Goal: Information Seeking & Learning: Find specific fact

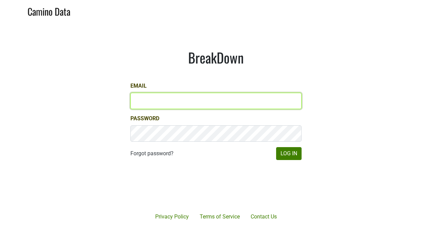
click at [177, 96] on input "Email" at bounding box center [215, 101] width 171 height 16
type input "jedwards@petermichaelwinery.com"
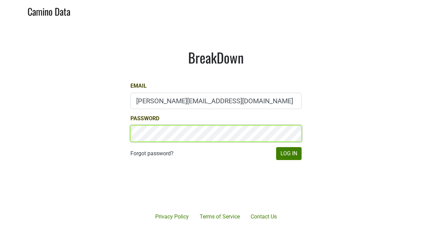
click at [276, 147] on button "Log In" at bounding box center [288, 153] width 25 height 13
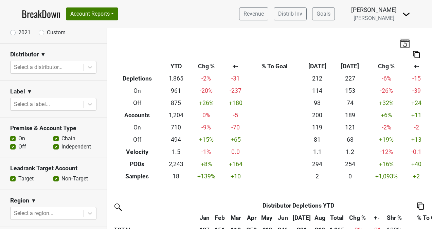
scroll to position [80, 0]
click at [84, 64] on div at bounding box center [90, 67] width 12 height 12
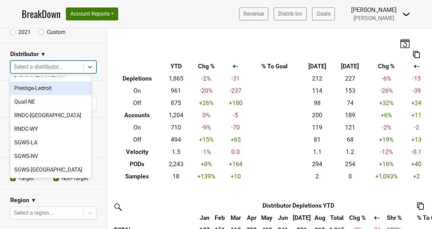
scroll to position [242, 0]
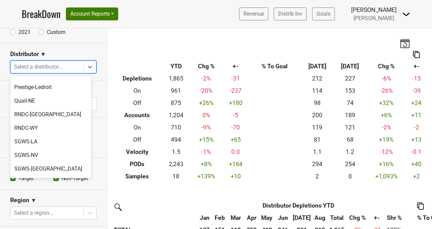
click at [36, 189] on div "Skurnik-NJ" at bounding box center [50, 196] width 81 height 14
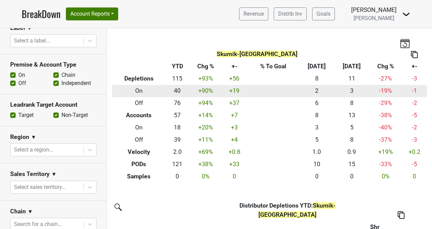
scroll to position [0, 0]
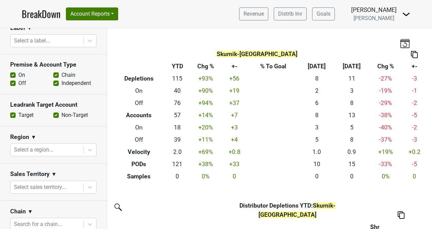
click at [400, 41] on img at bounding box center [405, 43] width 10 height 10
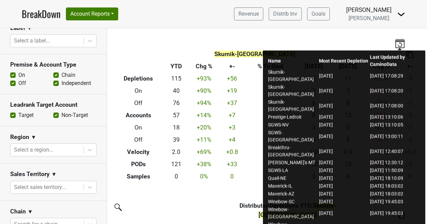
click at [350, 40] on div "Skurnik-NJ Breakdown Type YTD Chg % +- % To Goal Aug ‘25 Aug ‘24 Chg % +- Deple…" at bounding box center [267, 105] width 320 height 154
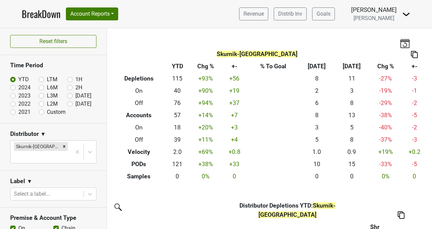
click at [75, 98] on label "Aug '25" at bounding box center [83, 96] width 16 height 8
click at [67, 98] on input "Aug '25" at bounding box center [80, 95] width 27 height 7
radio input "true"
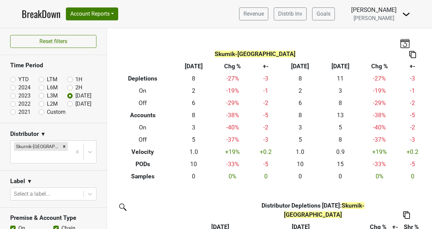
click at [75, 103] on label "[DATE]" at bounding box center [83, 104] width 16 height 8
click at [67, 103] on input "[DATE]" at bounding box center [80, 103] width 27 height 7
radio input "true"
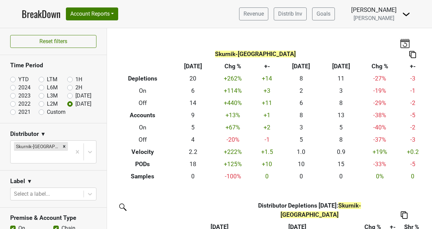
click at [18, 80] on label "YTD" at bounding box center [23, 79] width 11 height 8
click at [15, 80] on input "YTD" at bounding box center [23, 78] width 27 height 7
radio input "true"
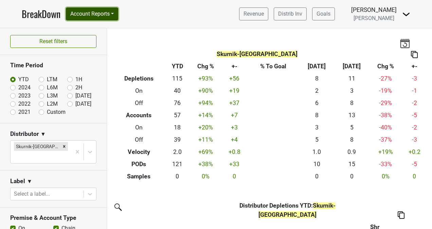
click at [114, 11] on button "Account Reports" at bounding box center [92, 13] width 52 height 13
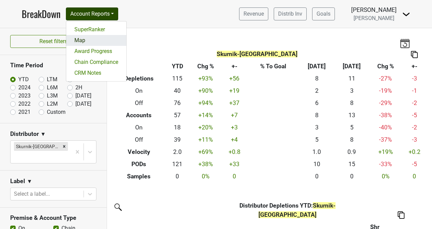
click at [79, 40] on link "Map" at bounding box center [96, 40] width 60 height 11
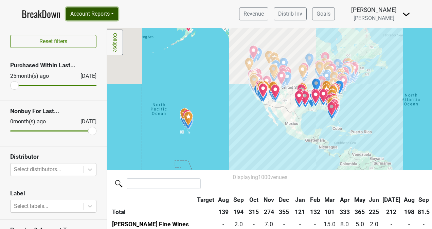
click at [113, 16] on button "Account Reports" at bounding box center [92, 13] width 52 height 13
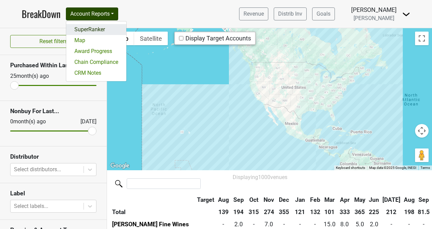
click at [100, 30] on link "SuperRanker" at bounding box center [96, 29] width 60 height 11
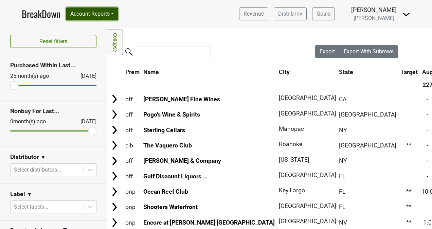
click at [102, 12] on button "Account Reports" at bounding box center [92, 13] width 52 height 13
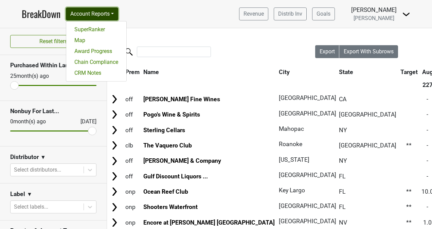
click at [102, 12] on button "Account Reports" at bounding box center [92, 13] width 52 height 13
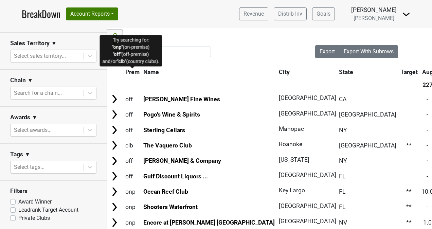
click at [133, 72] on span "Prem" at bounding box center [132, 72] width 14 height 7
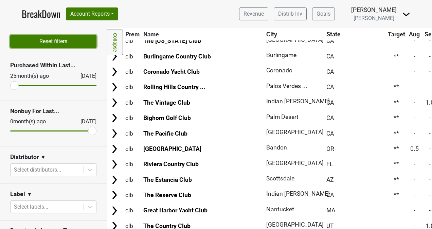
click at [52, 43] on button "Reset filters" at bounding box center [53, 41] width 86 height 13
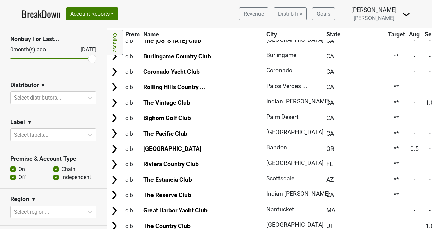
scroll to position [72, 0]
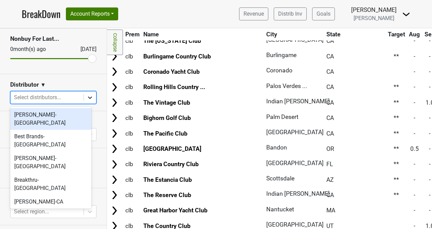
click at [87, 100] on icon at bounding box center [90, 97] width 7 height 7
click at [51, 85] on div "Distributor ▼" at bounding box center [53, 86] width 86 height 10
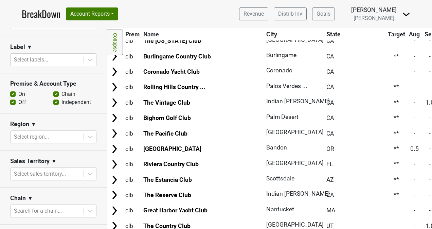
scroll to position [161, 0]
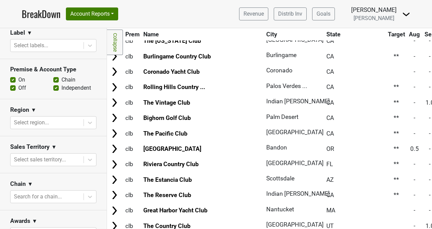
click at [62, 80] on label "Chain" at bounding box center [69, 80] width 14 height 8
click at [53, 80] on input "Chain" at bounding box center [55, 79] width 5 height 7
checkbox input "false"
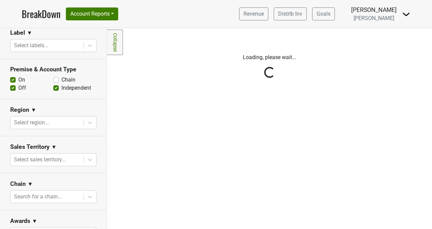
click at [53, 86] on div "Reset filters Purchased Within Last... 25 month(s) ago Sep '25 Nonbuy For Last.…" at bounding box center [53, 128] width 107 height 201
click at [52, 91] on div "Reset filters Purchased Within Last... 25 month(s) ago Sep '25 Nonbuy For Last.…" at bounding box center [53, 128] width 107 height 201
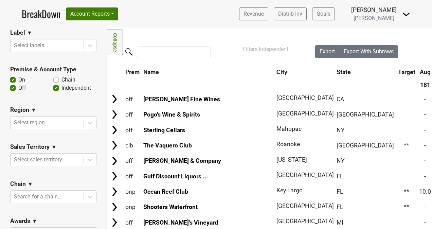
click at [62, 89] on label "Independent" at bounding box center [77, 88] width 30 height 8
click at [53, 89] on input "Independent" at bounding box center [55, 87] width 5 height 7
checkbox input "false"
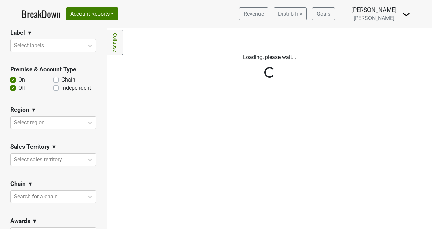
click at [60, 122] on div "Reset filters Purchased Within Last... 25 month(s) ago Sep '25 Nonbuy For Last.…" at bounding box center [53, 128] width 107 height 201
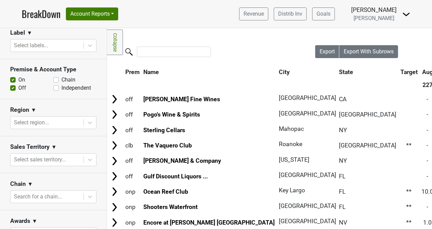
scroll to position [172, 0]
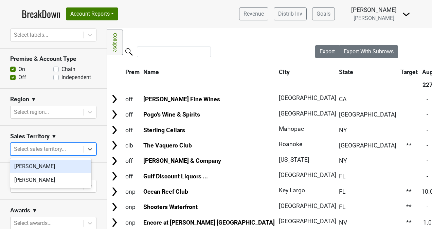
click at [59, 149] on div at bounding box center [47, 149] width 66 height 10
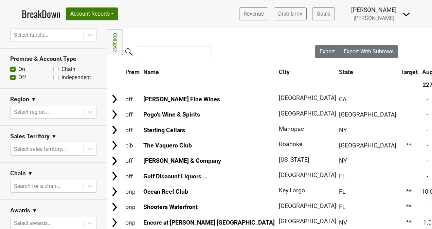
click at [62, 126] on section "Sales Territory ▼ Select sales territory..." at bounding box center [53, 144] width 107 height 37
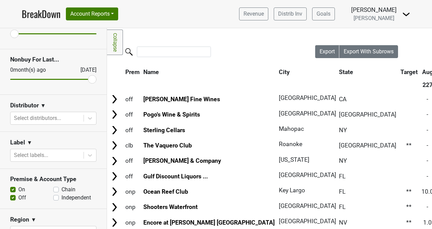
scroll to position [52, 0]
click at [44, 116] on div at bounding box center [47, 118] width 66 height 10
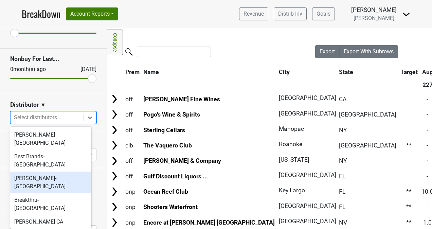
click at [36, 172] on div "Bommarito-MO" at bounding box center [50, 183] width 81 height 22
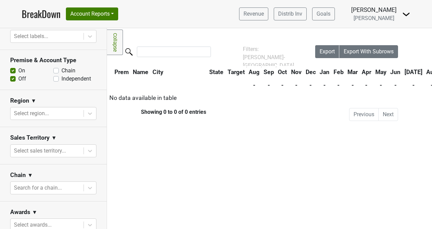
scroll to position [196, 0]
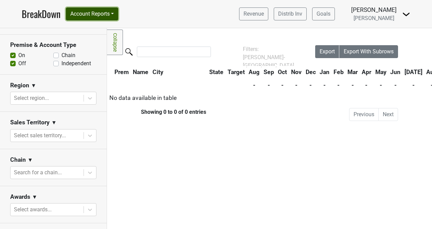
click at [94, 16] on button "Account Reports" at bounding box center [92, 13] width 52 height 13
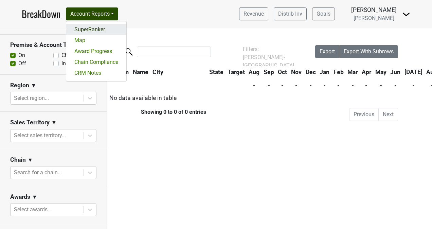
click at [94, 29] on link "SuperRanker" at bounding box center [96, 29] width 60 height 11
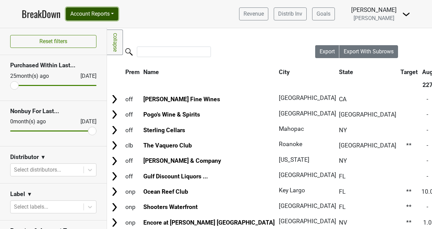
click at [112, 18] on button "Account Reports" at bounding box center [92, 13] width 52 height 13
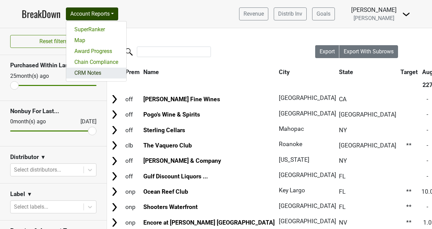
click at [93, 71] on link "CRM Notes" at bounding box center [96, 73] width 60 height 11
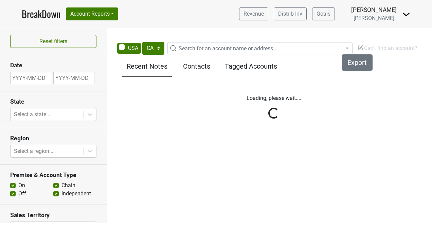
select select "CA"
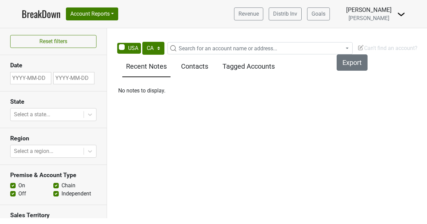
scroll to position [0, 5]
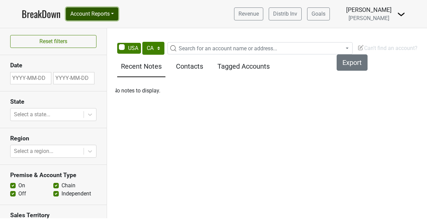
click at [89, 19] on button "Account Reports" at bounding box center [92, 13] width 52 height 13
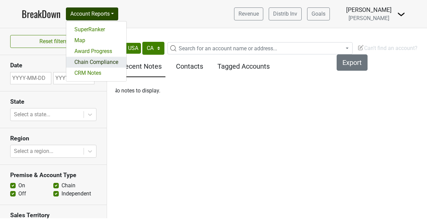
click at [94, 59] on link "Chain Compliance" at bounding box center [96, 62] width 60 height 11
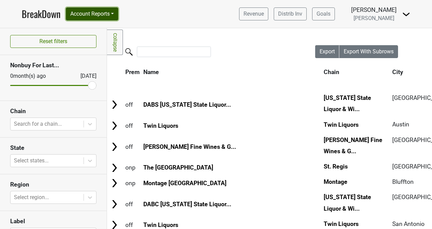
click at [103, 14] on button "Account Reports" at bounding box center [92, 13] width 52 height 13
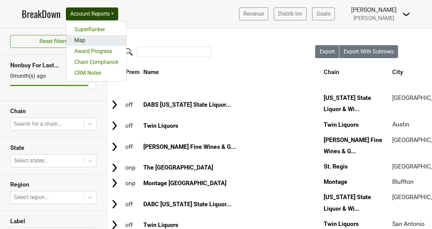
click at [96, 40] on link "Map" at bounding box center [96, 40] width 60 height 11
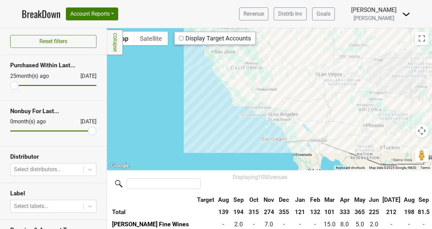
drag, startPoint x: 224, startPoint y: 76, endPoint x: 254, endPoint y: 152, distance: 81.0
click at [254, 152] on div at bounding box center [269, 99] width 325 height 142
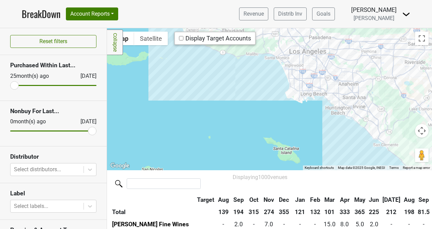
drag, startPoint x: 327, startPoint y: 55, endPoint x: 238, endPoint y: 246, distance: 210.3
click at [238, 229] on html "BreakDown Account Reports SuperRanker Map Award Progress Chain Compliance CRM N…" at bounding box center [216, 114] width 432 height 229
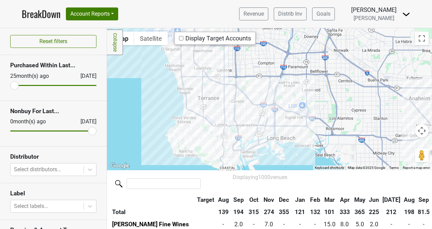
drag, startPoint x: 308, startPoint y: 72, endPoint x: 280, endPoint y: 181, distance: 112.8
click at [280, 181] on div "Filters Collapse ← Move left → Move right ↑ Move up ↓ Move down + Zoom in - Zoo…" at bounding box center [269, 128] width 325 height 201
click at [416, 111] on div at bounding box center [269, 99] width 325 height 142
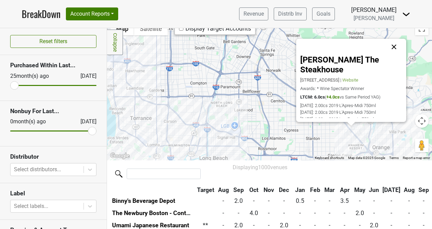
click at [397, 44] on button "Close" at bounding box center [394, 47] width 16 height 16
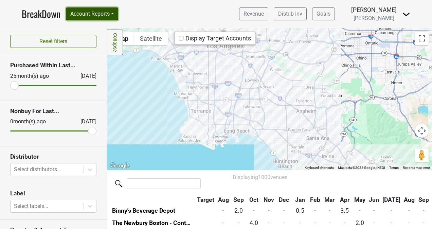
click at [86, 11] on button "Account Reports" at bounding box center [92, 13] width 52 height 13
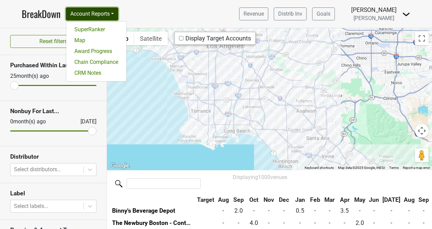
click at [86, 11] on button "Account Reports" at bounding box center [92, 13] width 52 height 13
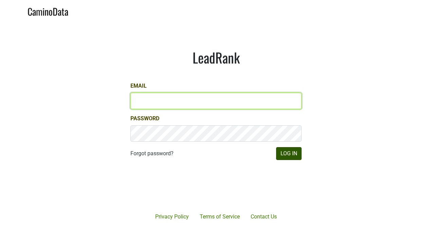
type input "[PERSON_NAME][EMAIL_ADDRESS][DOMAIN_NAME]"
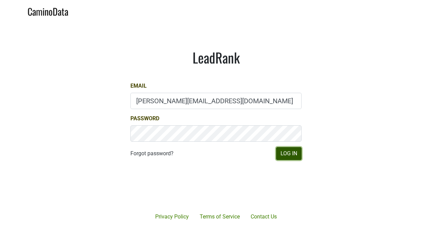
click at [291, 153] on button "Log In" at bounding box center [288, 153] width 25 height 13
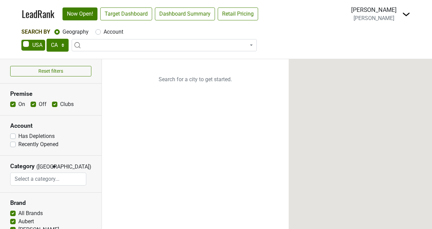
select select "CA"
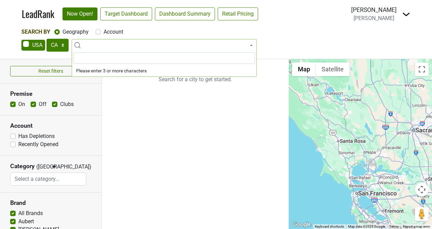
click at [172, 43] on span at bounding box center [164, 45] width 185 height 12
type input "lincoln fine wines"
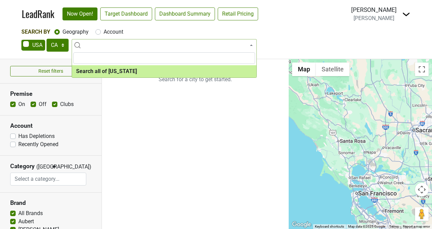
select select "ALL_CA"
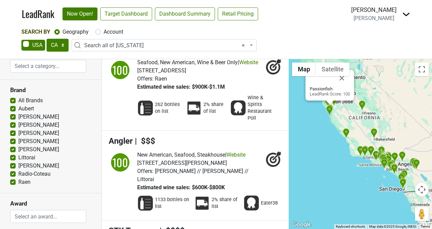
scroll to position [547, 0]
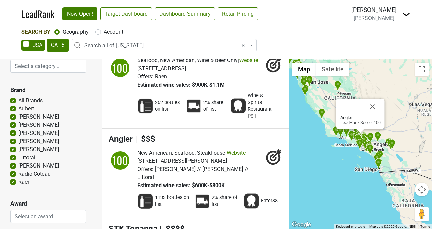
click at [355, 162] on div "Angler LeadRank Score: 100" at bounding box center [360, 144] width 143 height 170
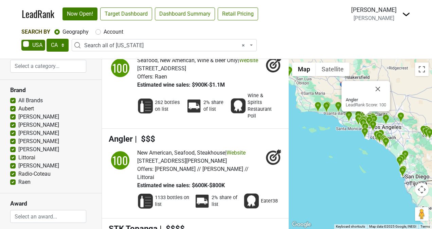
click at [349, 148] on div "Angler LeadRank Score: 100" at bounding box center [360, 144] width 143 height 170
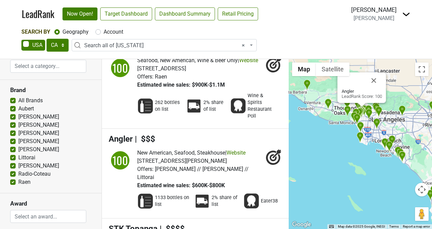
drag, startPoint x: 363, startPoint y: 124, endPoint x: 342, endPoint y: 137, distance: 24.7
click at [342, 137] on div "Angler LeadRank Score: 100" at bounding box center [360, 144] width 143 height 170
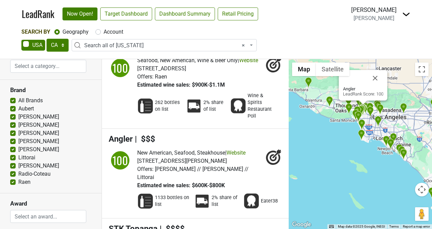
click at [336, 143] on div "Angler LeadRank Score: 100" at bounding box center [360, 144] width 143 height 170
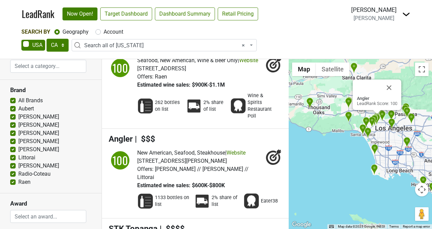
drag, startPoint x: 367, startPoint y: 115, endPoint x: 355, endPoint y: 151, distance: 38.3
click at [355, 151] on div "Angler LeadRank Score: 100" at bounding box center [360, 144] width 143 height 170
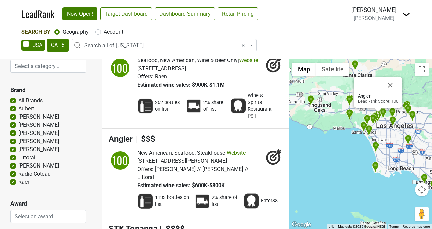
click at [355, 151] on div "Angler LeadRank Score: 100" at bounding box center [360, 144] width 143 height 170
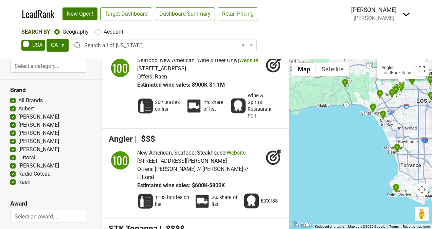
click at [366, 138] on div "Angler LeadRank Score: 100" at bounding box center [360, 144] width 143 height 170
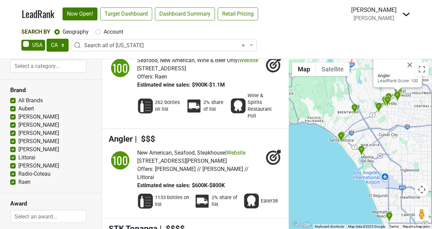
drag, startPoint x: 383, startPoint y: 123, endPoint x: 344, endPoint y: 175, distance: 64.8
click at [344, 175] on div "Angler LeadRank Score: 100" at bounding box center [360, 144] width 143 height 170
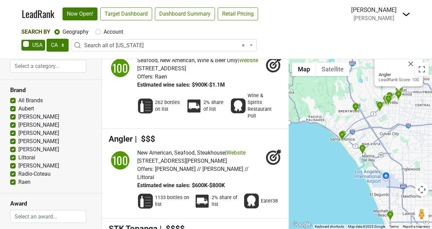
click at [326, 158] on div "Angler LeadRank Score: 100" at bounding box center [360, 144] width 143 height 170
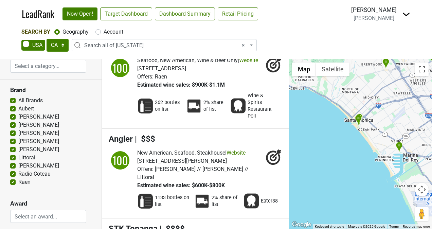
click at [352, 150] on div "Angler LeadRank Score: 100" at bounding box center [360, 144] width 143 height 170
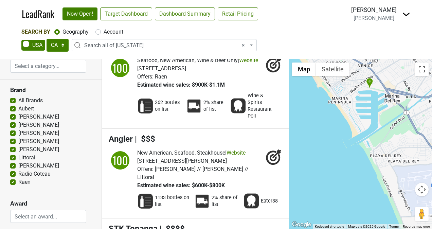
drag, startPoint x: 374, startPoint y: 176, endPoint x: 296, endPoint y: 108, distance: 103.8
click at [296, 108] on div "Angler LeadRank Score: 100" at bounding box center [360, 144] width 143 height 170
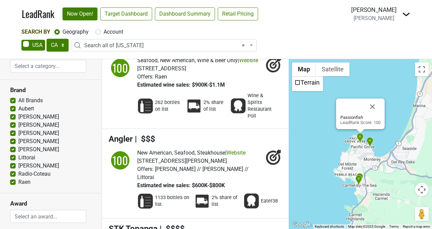
drag, startPoint x: 334, startPoint y: 203, endPoint x: 314, endPoint y: 91, distance: 113.9
click at [314, 91] on div "Passionfish LeadRank Score: 100" at bounding box center [360, 144] width 143 height 170
click at [177, 44] on span "× Search all of [US_STATE]" at bounding box center [166, 45] width 164 height 8
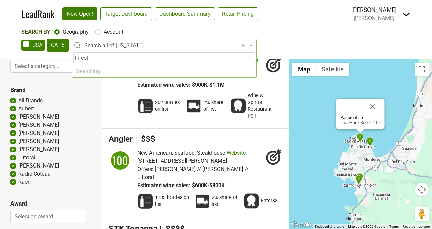
type input "lincoln"
click at [185, 42] on span "× Search all of [US_STATE]" at bounding box center [166, 45] width 164 height 8
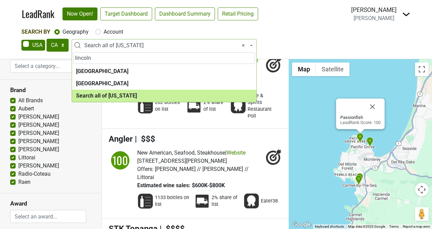
type input "lincoln"
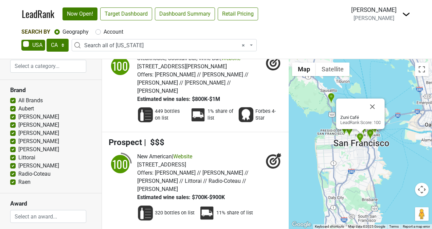
scroll to position [8406, 0]
